Goal: Task Accomplishment & Management: Use online tool/utility

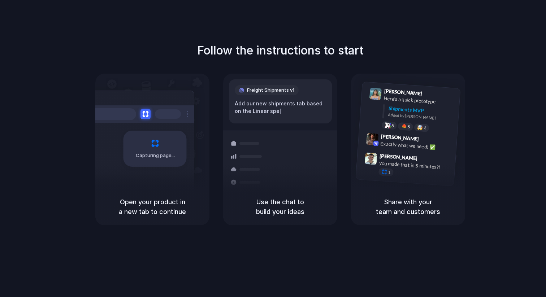
click at [342, 41] on div "Follow the instructions to start Capturing page Open your product in a new tab …" at bounding box center [280, 155] width 560 height 311
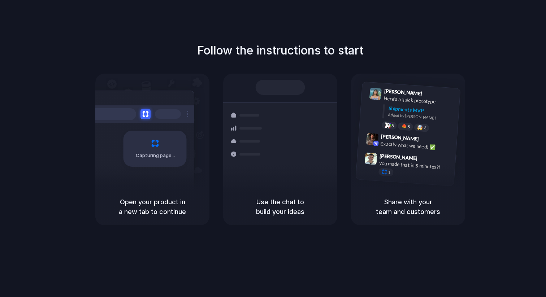
click at [461, 51] on div "Follow the instructions to start Capturing page Open your product in a new tab …" at bounding box center [280, 133] width 546 height 183
click at [306, 103] on div "Container from Shanghai 40ft • ETA Dec 28 • In transit Express delivery to NYC …" at bounding box center [306, 153] width 76 height 101
drag, startPoint x: 285, startPoint y: 215, endPoint x: 285, endPoint y: 189, distance: 26.3
click at [285, 209] on h5 "Use the chat to build your ideas" at bounding box center [280, 206] width 97 height 19
click at [268, 70] on div "Follow the instructions to start Capturing page Open your product in a new tab …" at bounding box center [280, 133] width 546 height 183
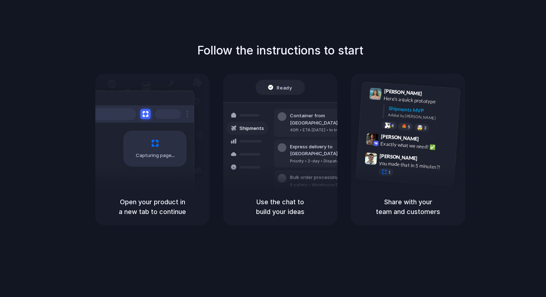
click at [287, 214] on h5 "Use the chat to build your ideas" at bounding box center [280, 206] width 97 height 19
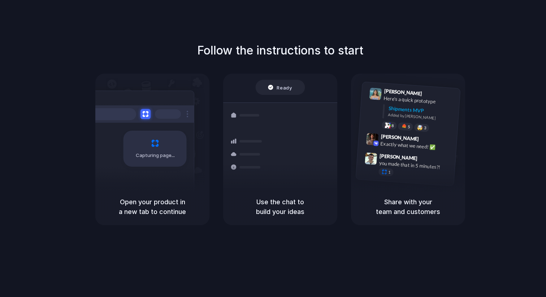
click at [158, 217] on div "Open your product in a new tab to continue" at bounding box center [152, 206] width 114 height 37
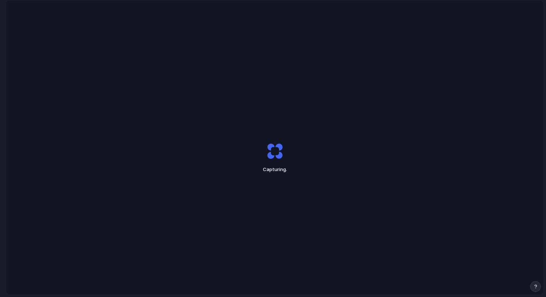
click at [178, 62] on div "Capturing ." at bounding box center [274, 157] width 537 height 314
click at [280, 162] on div "Capturing .." at bounding box center [274, 158] width 180 height 54
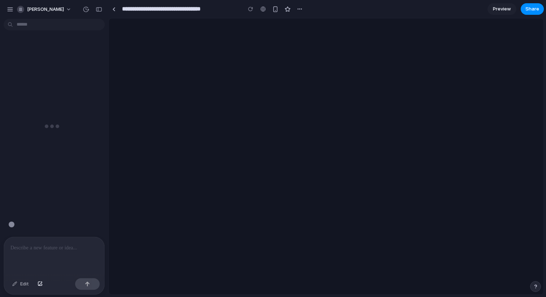
scroll to position [0, 6]
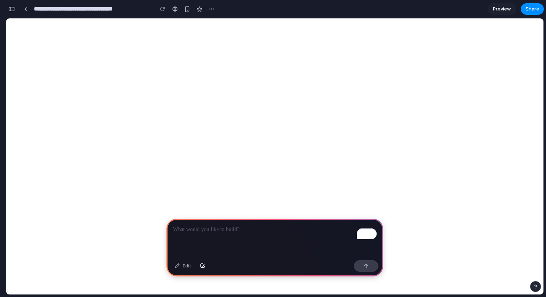
click at [17, 10] on div "**********" at bounding box center [111, 9] width 211 height 16
click at [12, 10] on div "button" at bounding box center [11, 8] width 6 height 5
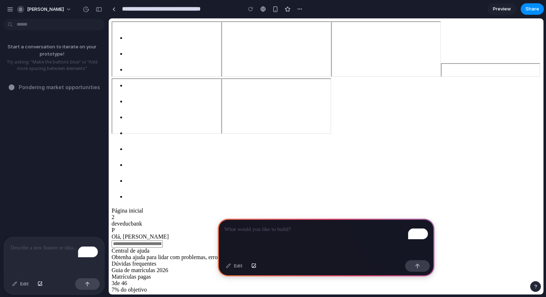
scroll to position [0, 0]
click at [82, 63] on p "Try asking: "Make the buttons blue" or "Add more spacing between elements"" at bounding box center [52, 65] width 98 height 13
click at [54, 9] on span "[PERSON_NAME]" at bounding box center [45, 9] width 37 height 7
click at [77, 98] on div "Settings Invite members Change theme Sign out" at bounding box center [273, 148] width 546 height 297
click at [10, 8] on div "button" at bounding box center [10, 9] width 6 height 6
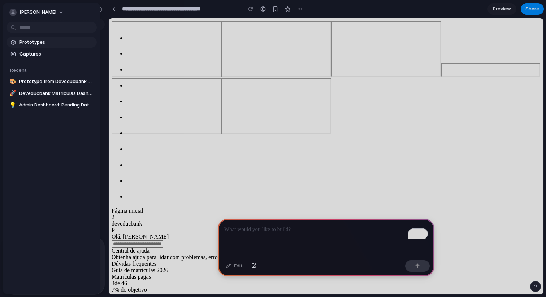
click at [34, 42] on span "Prototypes" at bounding box center [56, 42] width 74 height 7
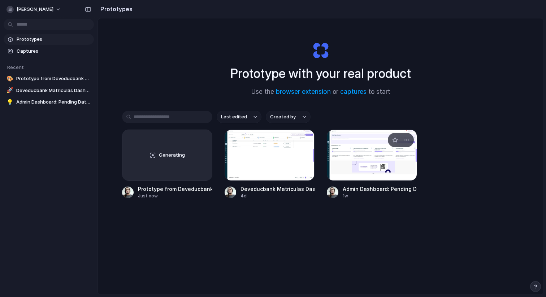
click at [382, 161] on div at bounding box center [372, 155] width 90 height 51
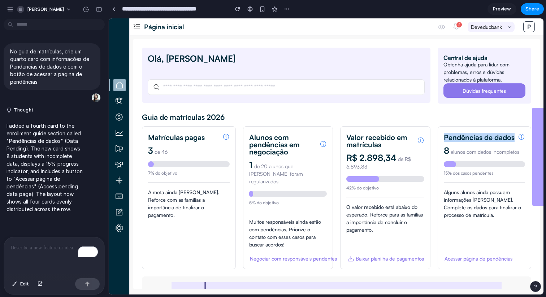
drag, startPoint x: 437, startPoint y: 132, endPoint x: 471, endPoint y: 152, distance: 39.1
click at [471, 152] on section "Pendências de dados 8 alunos com dados incompletos 15% dos casos pendentes Algu…" at bounding box center [484, 197] width 94 height 143
copy div "Pendências de dados"
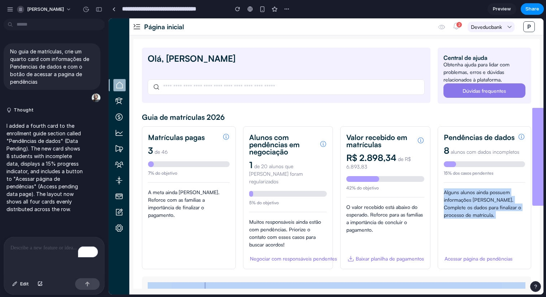
drag, startPoint x: 441, startPoint y: 197, endPoint x: 485, endPoint y: 240, distance: 61.5
click at [485, 240] on section "Pendências de dados 8 alunos com dados incompletos 15% dos casos pendentes Algu…" at bounding box center [484, 197] width 94 height 143
click at [460, 255] on div "Acessar página de pendências" at bounding box center [478, 259] width 68 height 8
